Goal: Task Accomplishment & Management: Manage account settings

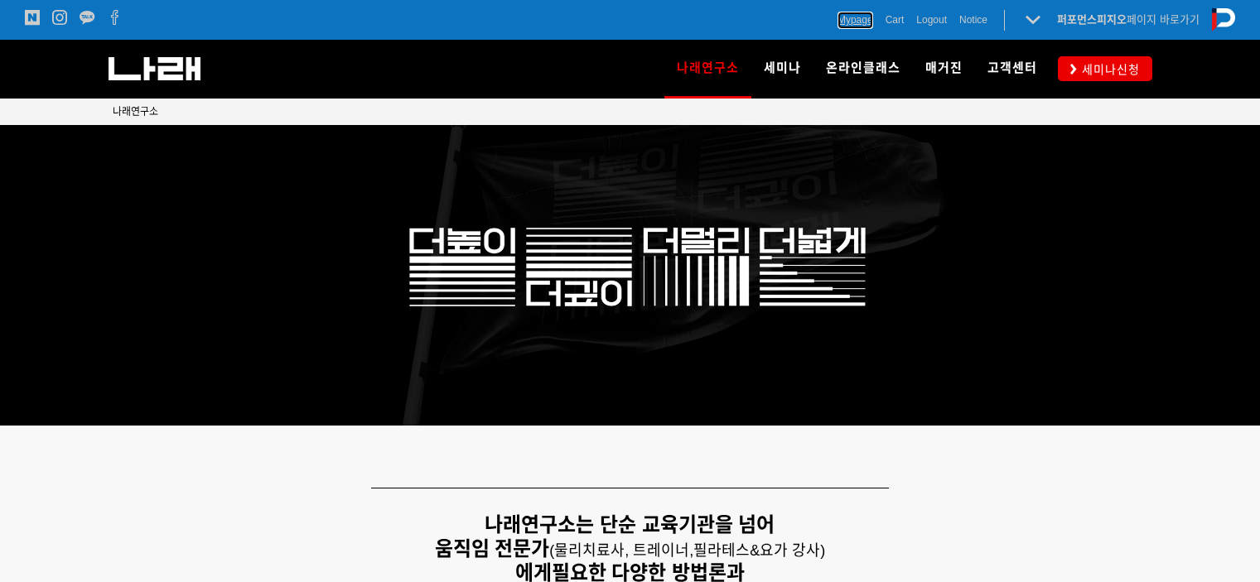
click at [842, 22] on span "Mypage" at bounding box center [855, 20] width 36 height 17
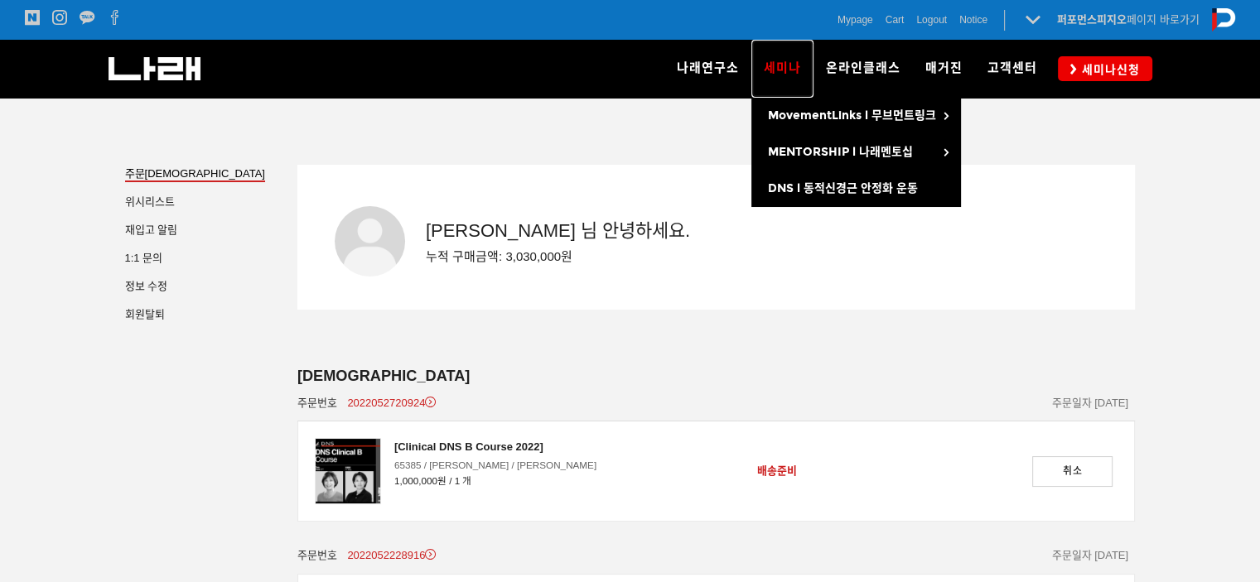
click at [756, 59] on link "세미나" at bounding box center [782, 69] width 62 height 58
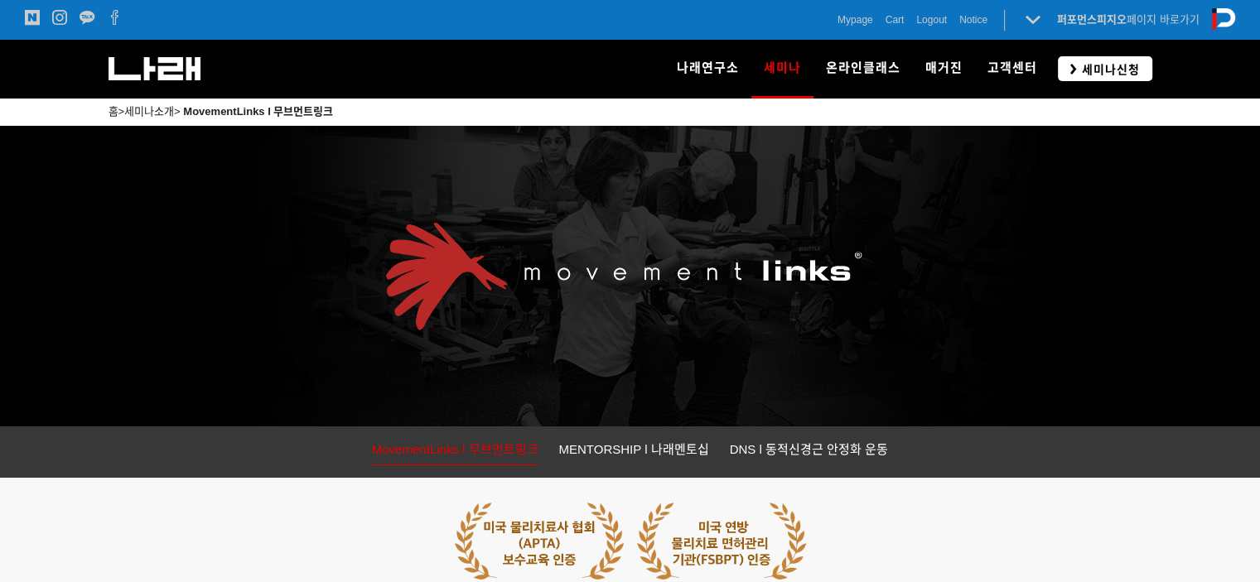
click at [1089, 70] on span "세미나신청" at bounding box center [1108, 69] width 63 height 17
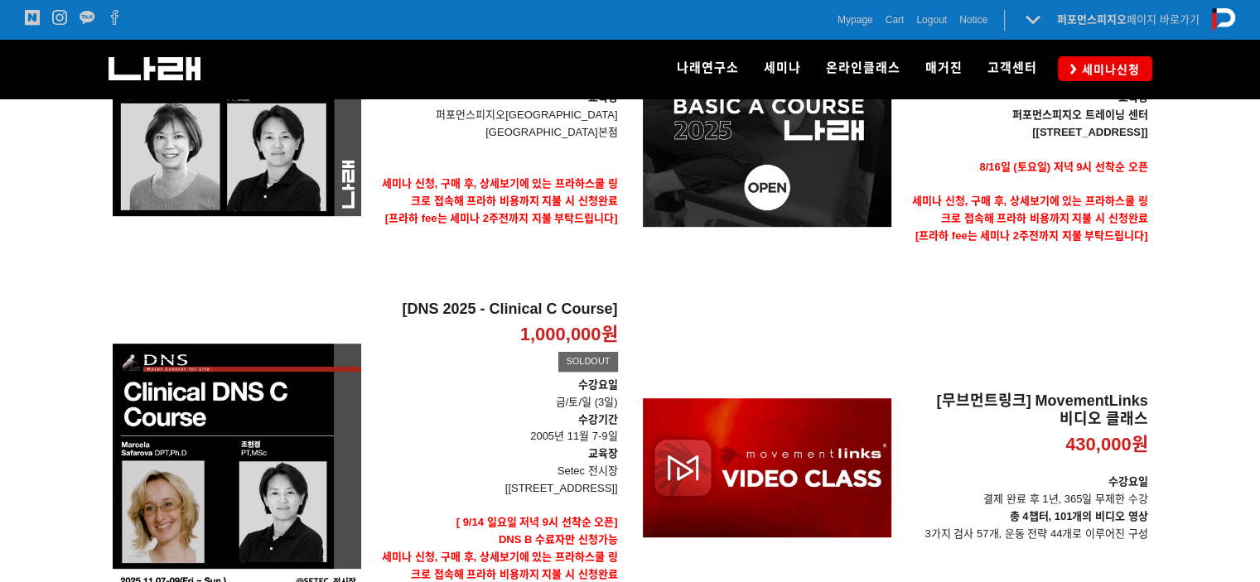
scroll to position [414, 0]
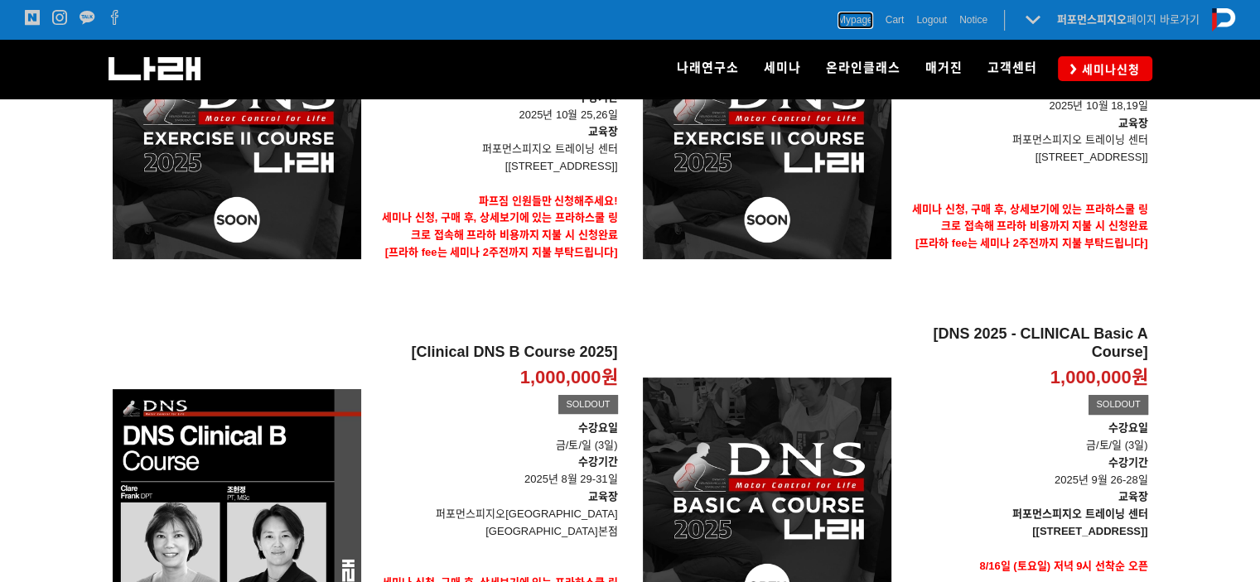
click at [845, 16] on span "Mypage" at bounding box center [855, 20] width 36 height 17
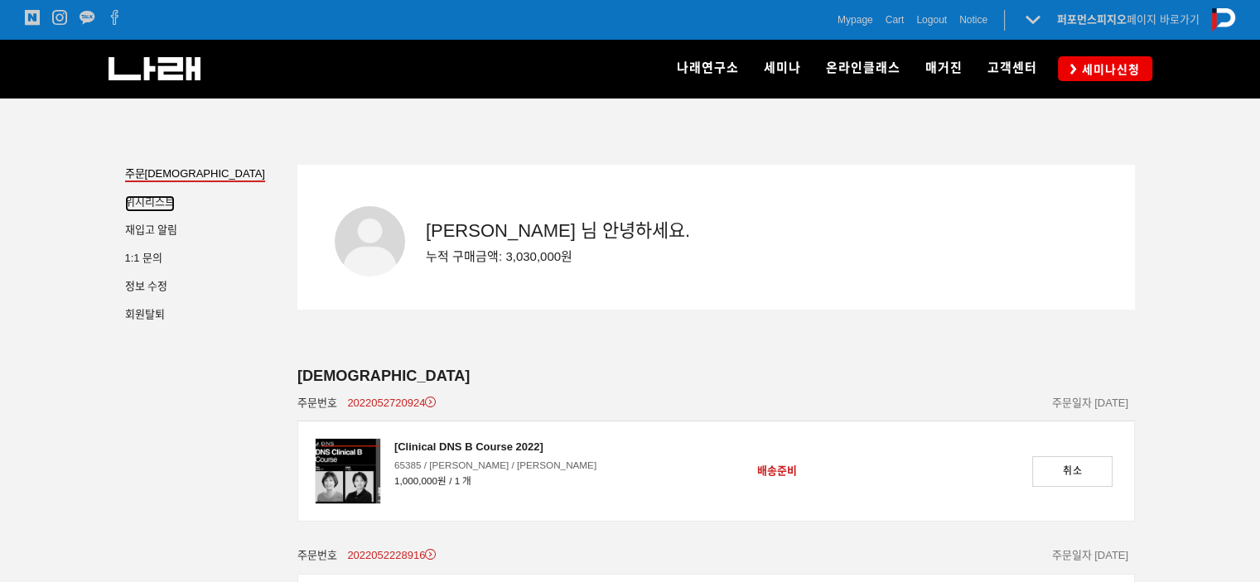
click at [167, 206] on span "리스트" at bounding box center [160, 201] width 30 height 12
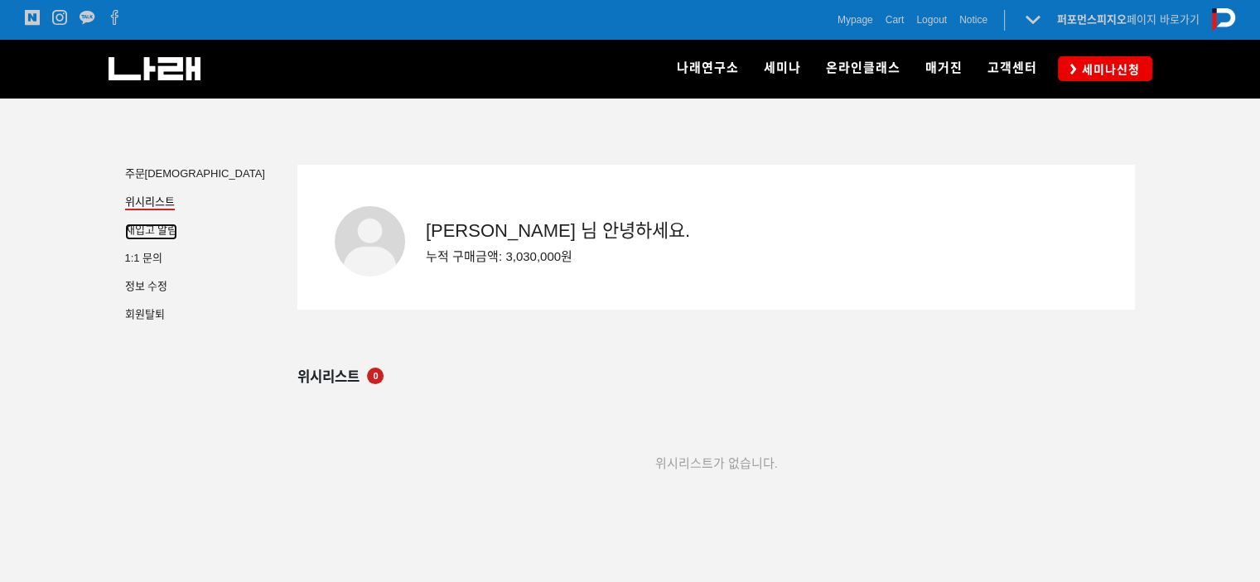
click at [166, 236] on link "재입고 알림" at bounding box center [151, 232] width 53 height 17
click at [159, 292] on link "정보 수정" at bounding box center [146, 288] width 43 height 17
